Goal: Information Seeking & Learning: Learn about a topic

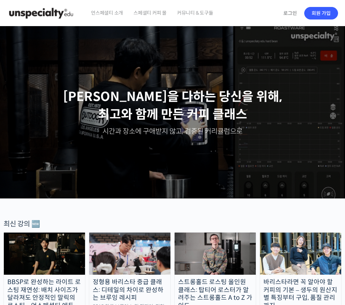
click at [294, 11] on link "로그인" at bounding box center [290, 13] width 22 height 16
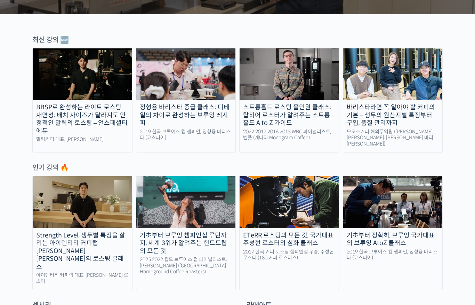
scroll to position [212, 0]
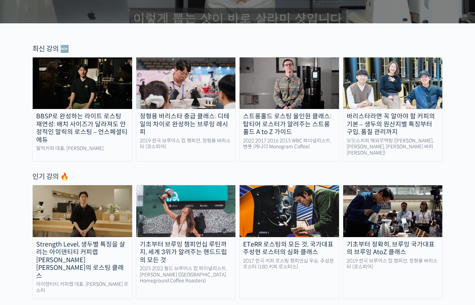
click at [344, 113] on div "바리스타라면 꼭 알아야 할 커피의 기본 – 생두의 원산지별 특징부터 구입, 품질 관리까지" at bounding box center [394, 124] width 100 height 24
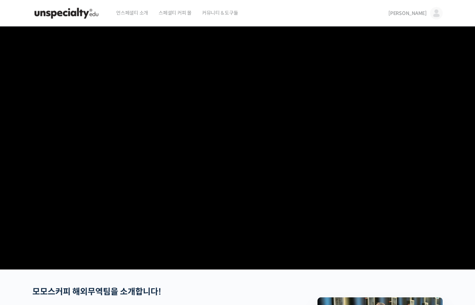
click at [419, 17] on link "[PERSON_NAME]" at bounding box center [416, 13] width 54 height 26
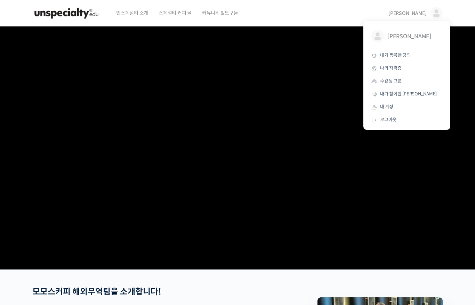
click at [402, 54] on span "내가 등록한 강의" at bounding box center [395, 55] width 31 height 6
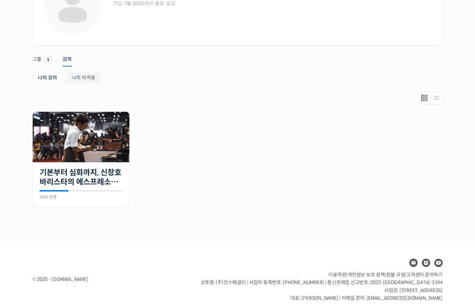
scroll to position [74, 0]
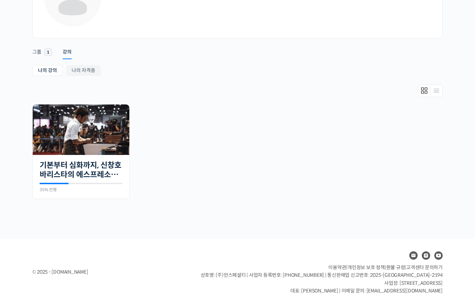
click at [93, 169] on link "기본부터 심화까지, 신창호 바리스타의 에스프레소 AtoZ" at bounding box center [81, 170] width 83 height 19
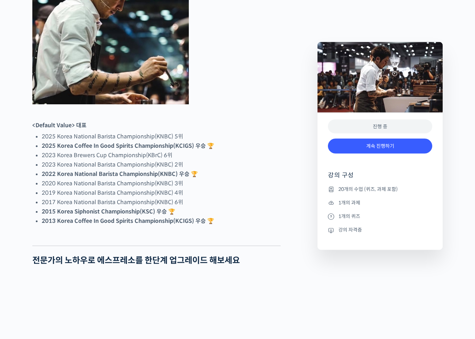
scroll to position [377, 0]
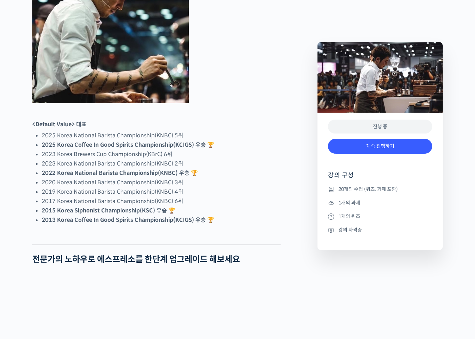
click at [356, 234] on ul "20개의 수업 (퀴즈, 과제 포함) 1개의 과제 1개의 퀴즈 강의 자격증" at bounding box center [380, 217] width 104 height 65
click at [357, 231] on li "강의 자격증" at bounding box center [380, 230] width 104 height 8
click at [356, 233] on li "강의 자격증" at bounding box center [380, 230] width 104 height 8
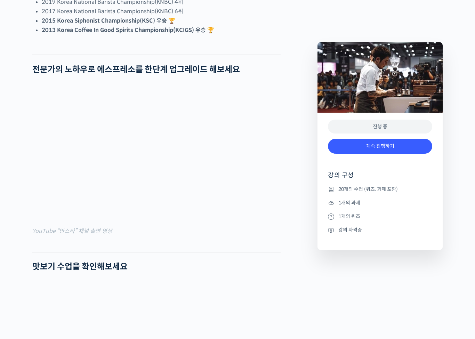
scroll to position [572, 0]
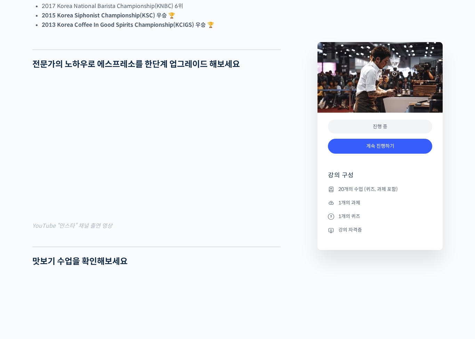
click at [355, 231] on li "강의 자격증" at bounding box center [380, 230] width 104 height 8
click at [356, 230] on li "강의 자격증" at bounding box center [380, 230] width 104 height 8
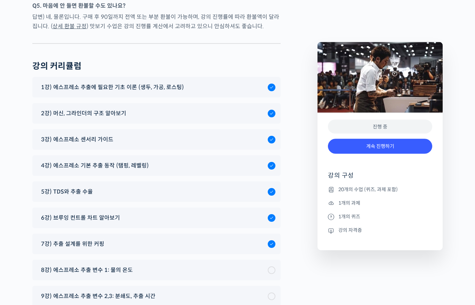
scroll to position [3644, 0]
click at [256, 77] on div "1강) 에스프레소 추출에 필요한 기초 이론 (생두, 가공, 로스팅)" at bounding box center [156, 87] width 249 height 21
click at [169, 82] on span "1강) 에스프레소 추출에 필요한 기초 이론 (생두, 가공, 로스팅)" at bounding box center [112, 86] width 143 height 9
